Goal: Information Seeking & Learning: Learn about a topic

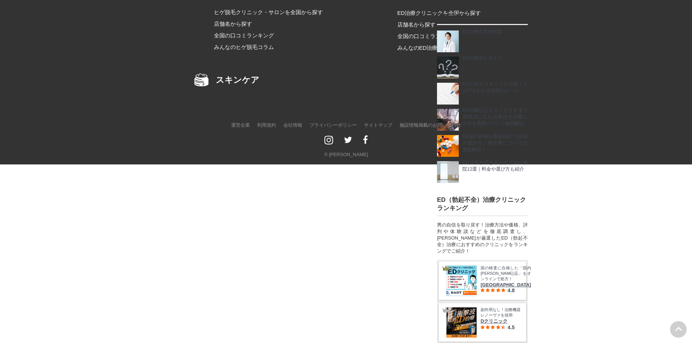
scroll to position [10099, 0]
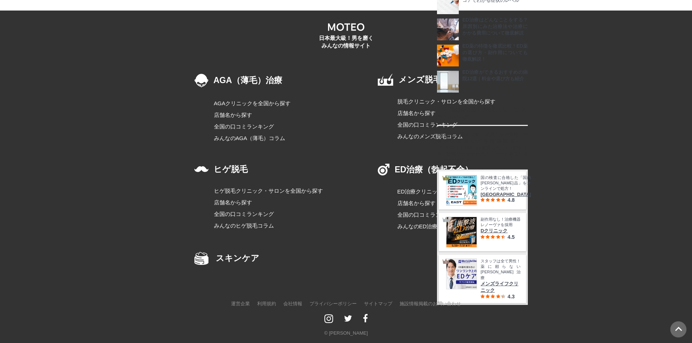
scroll to position [9394, 0]
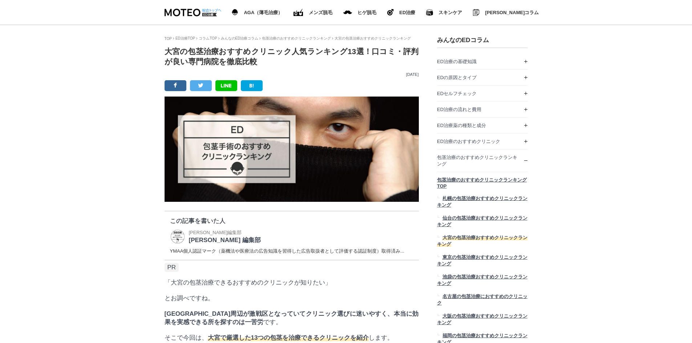
click at [343, 67] on h1 "大宮の包茎治療おすすめクリニック人気ランキング13選！口コミ・評判が良い専門病院を徹底比較" at bounding box center [292, 57] width 254 height 20
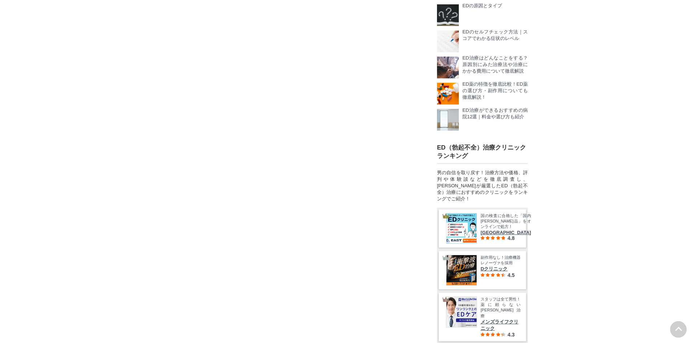
scroll to position [35503, 36250]
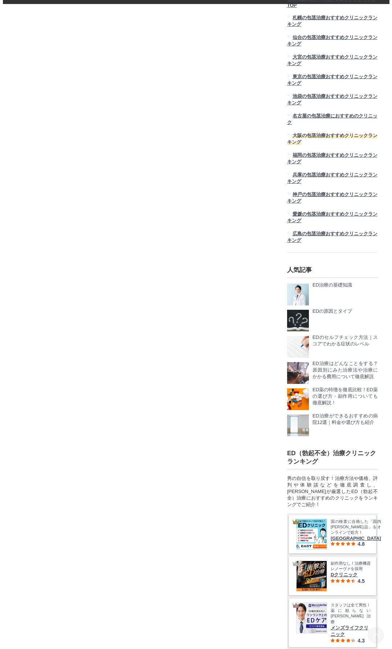
scroll to position [18757, 0]
